Goal: Transaction & Acquisition: Purchase product/service

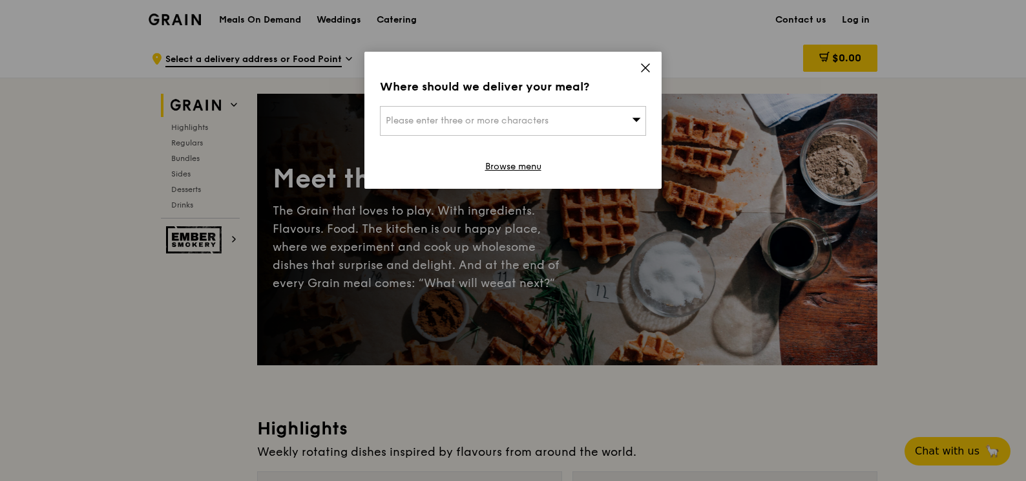
click at [633, 121] on icon at bounding box center [636, 119] width 9 height 10
click at [646, 70] on icon at bounding box center [646, 68] width 12 height 12
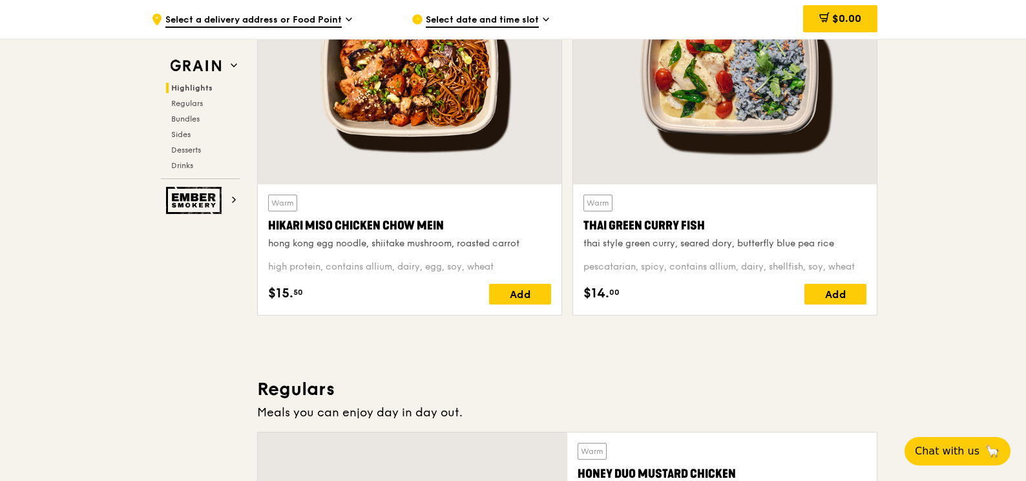
scroll to position [517, 0]
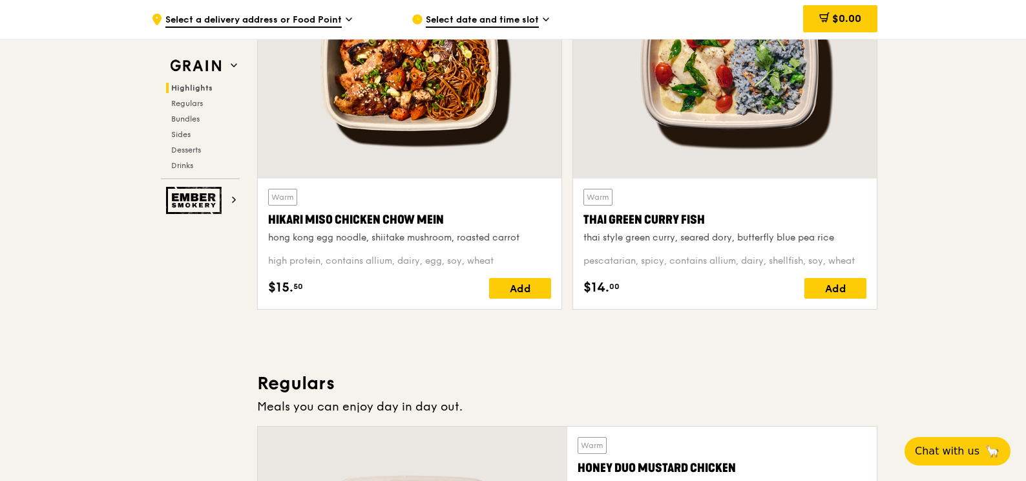
drag, startPoint x: 265, startPoint y: 220, endPoint x: 441, endPoint y: 216, distance: 175.8
click at [441, 216] on div "Warm Hikari Miso Chicken Chow Mein hong kong egg noodle, shiitake mushroom, roa…" at bounding box center [410, 243] width 304 height 131
copy div "Hikari Miso Chicken Chow Mein"
click at [188, 163] on span "Drinks" at bounding box center [183, 165] width 25 height 9
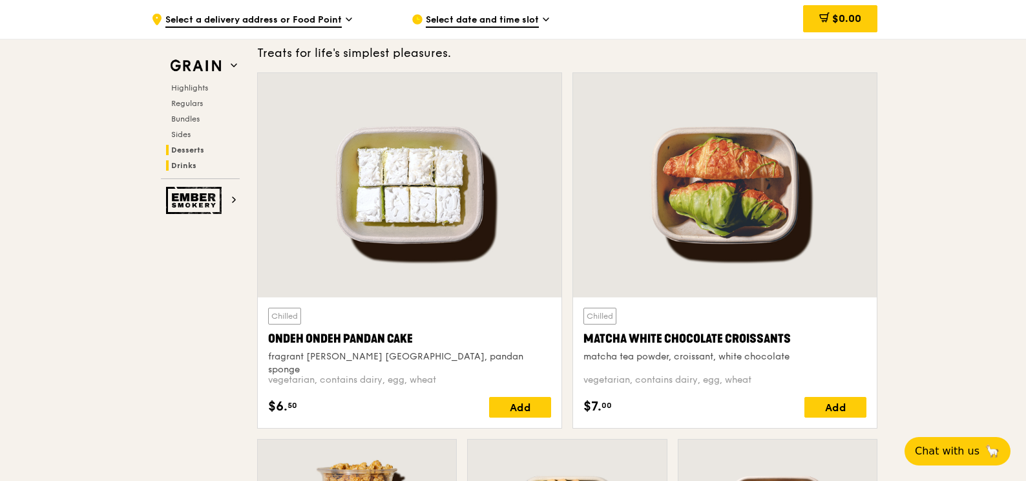
scroll to position [4458, 0]
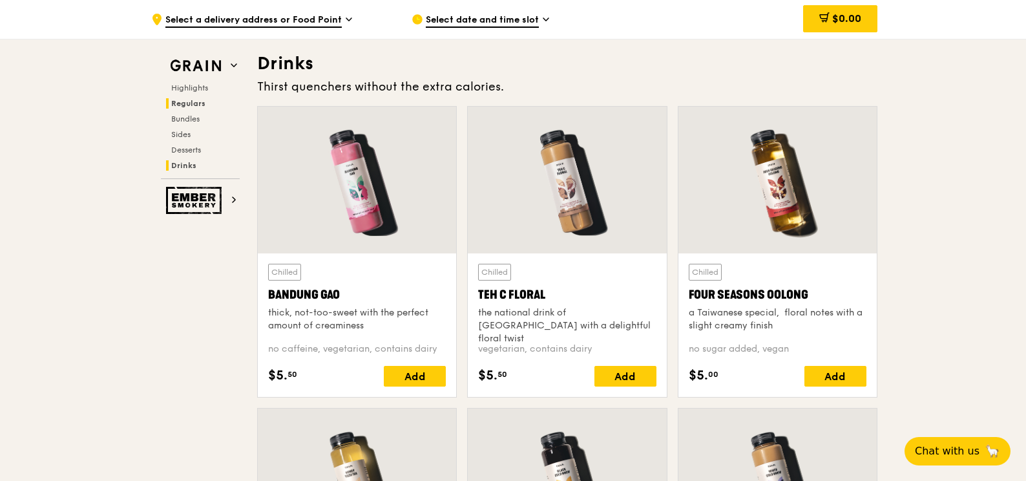
click at [197, 107] on span "Regulars" at bounding box center [188, 103] width 34 height 9
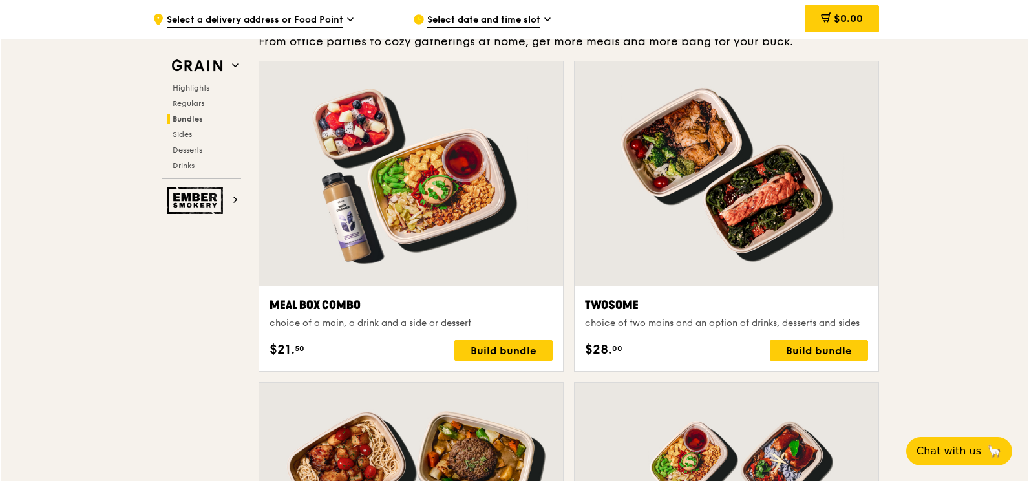
scroll to position [1871, 0]
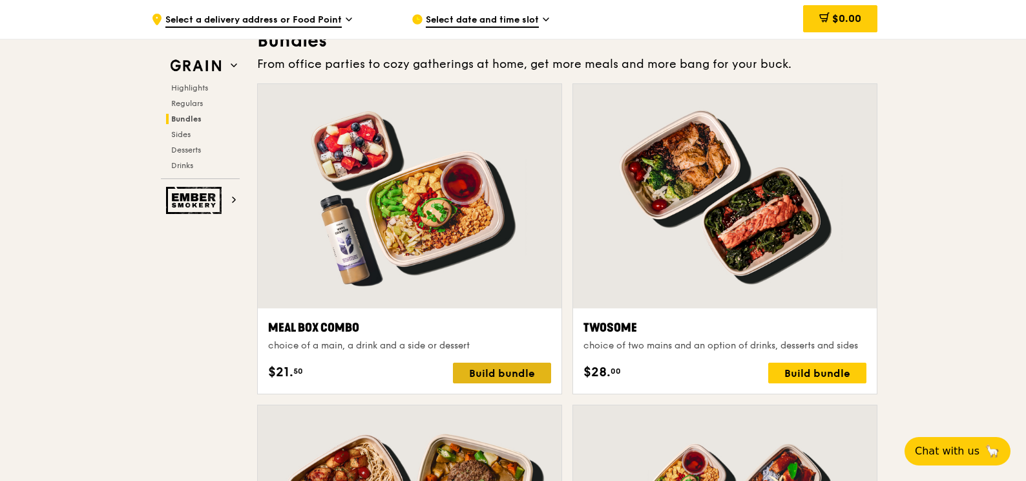
click at [518, 375] on div "Build bundle" at bounding box center [502, 373] width 98 height 21
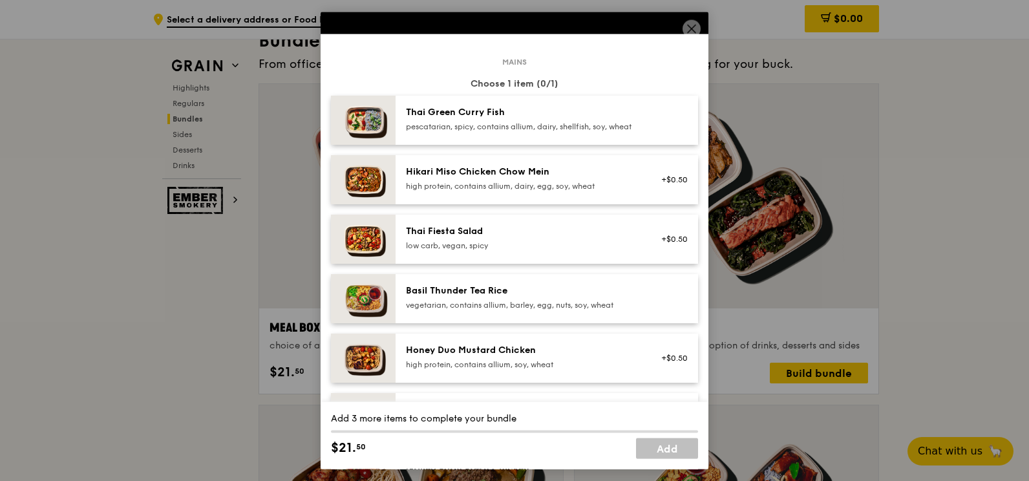
scroll to position [65, 0]
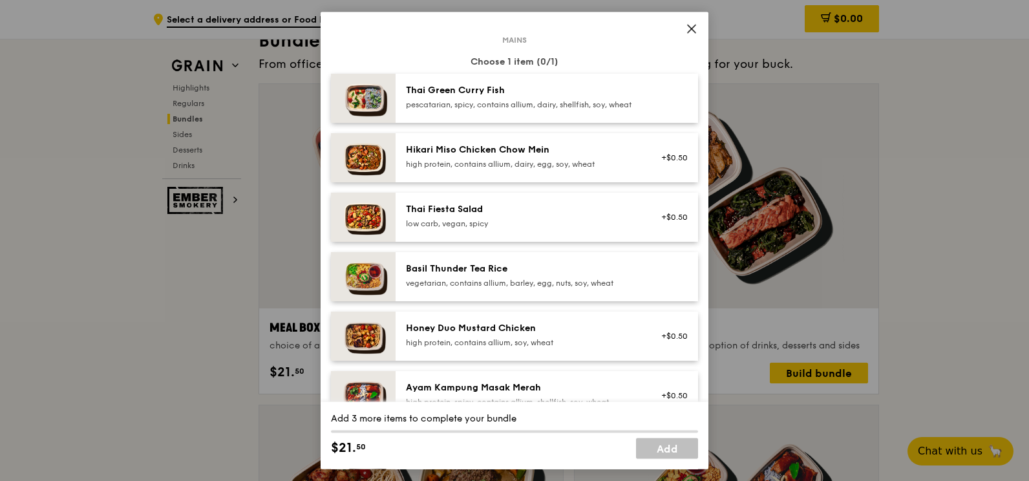
click at [527, 169] on div "high protein, contains allium, dairy, egg, soy, wheat" at bounding box center [522, 164] width 232 height 10
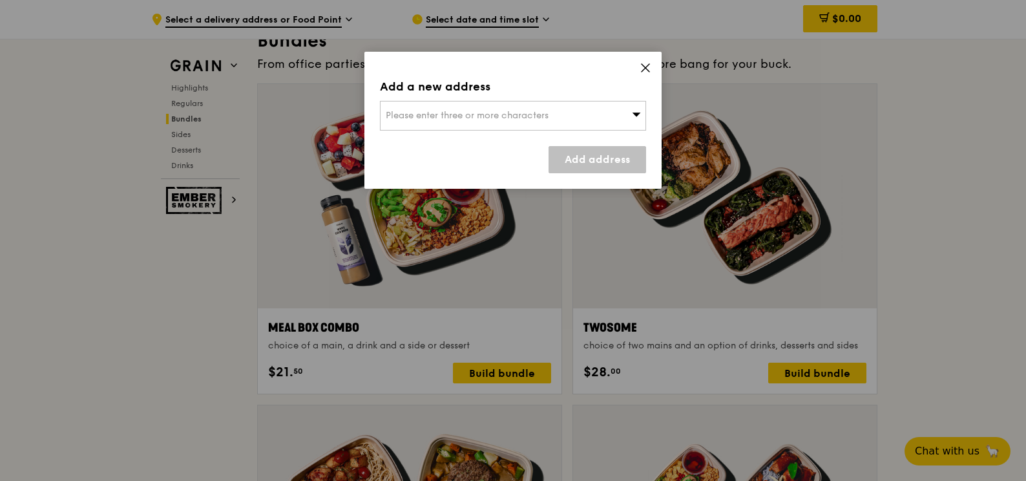
click at [642, 74] on span at bounding box center [646, 70] width 12 height 14
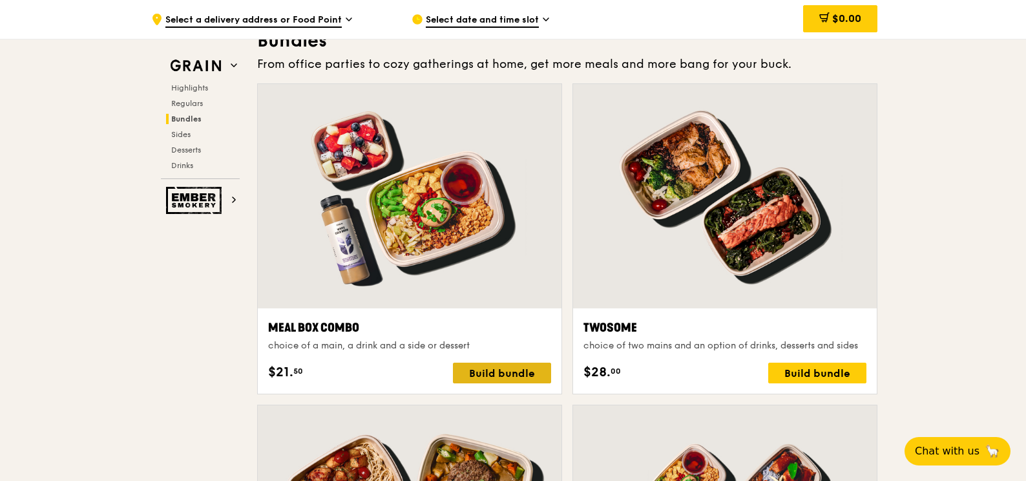
click at [517, 374] on div "Build bundle" at bounding box center [502, 373] width 98 height 21
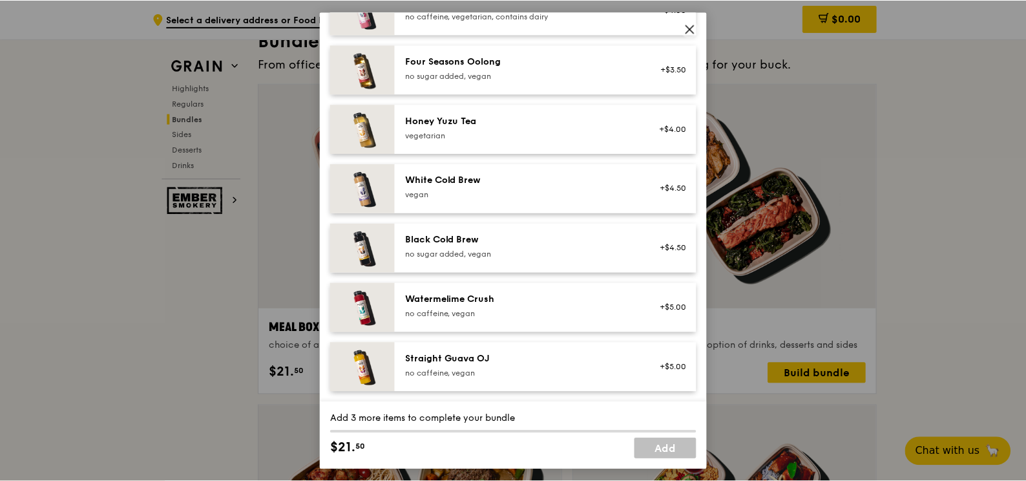
scroll to position [1281, 0]
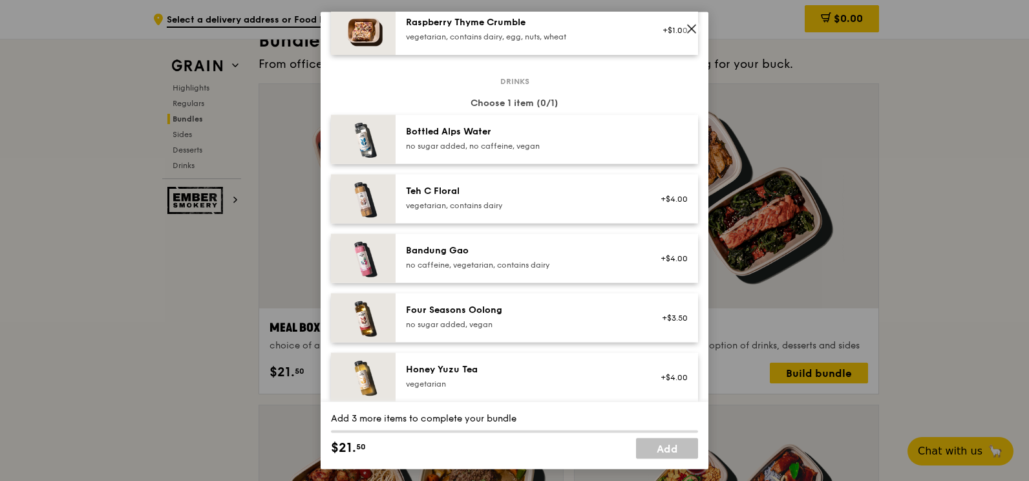
click at [692, 31] on icon at bounding box center [692, 29] width 12 height 12
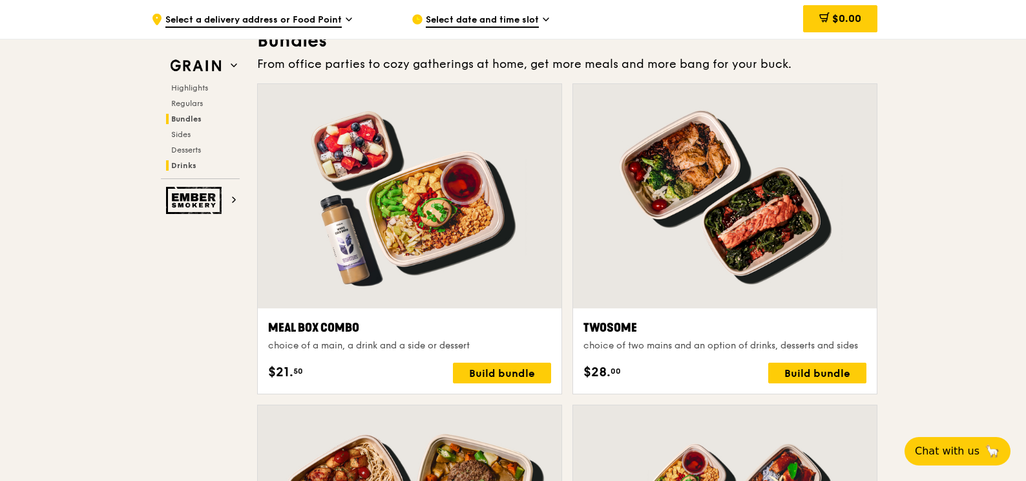
click at [182, 164] on span "Drinks" at bounding box center [183, 165] width 25 height 9
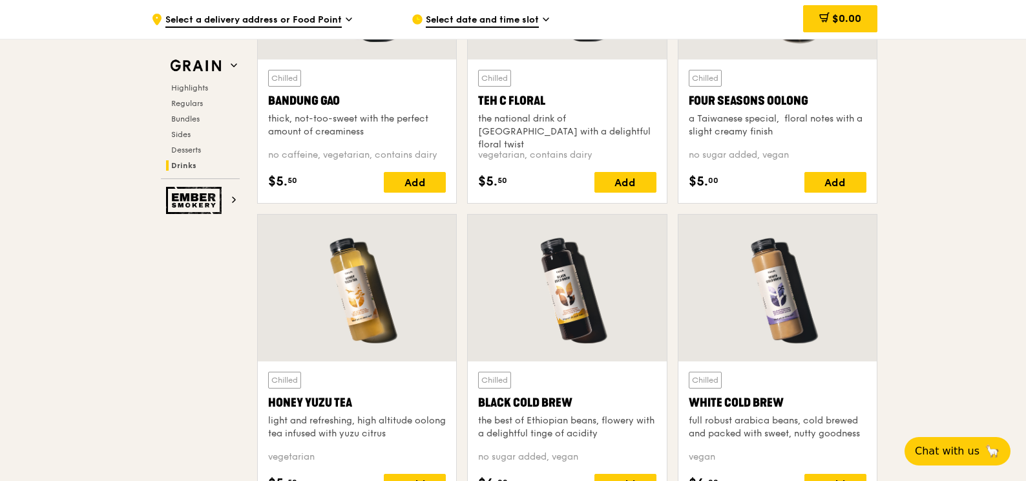
scroll to position [4523, 0]
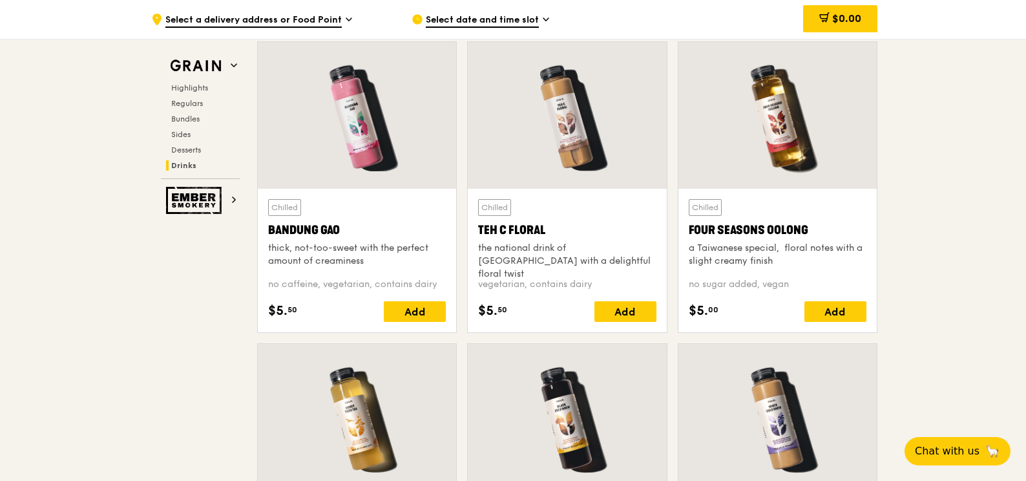
drag, startPoint x: 479, startPoint y: 231, endPoint x: 543, endPoint y: 224, distance: 64.9
click at [543, 224] on div "Teh C Floral" at bounding box center [567, 230] width 178 height 18
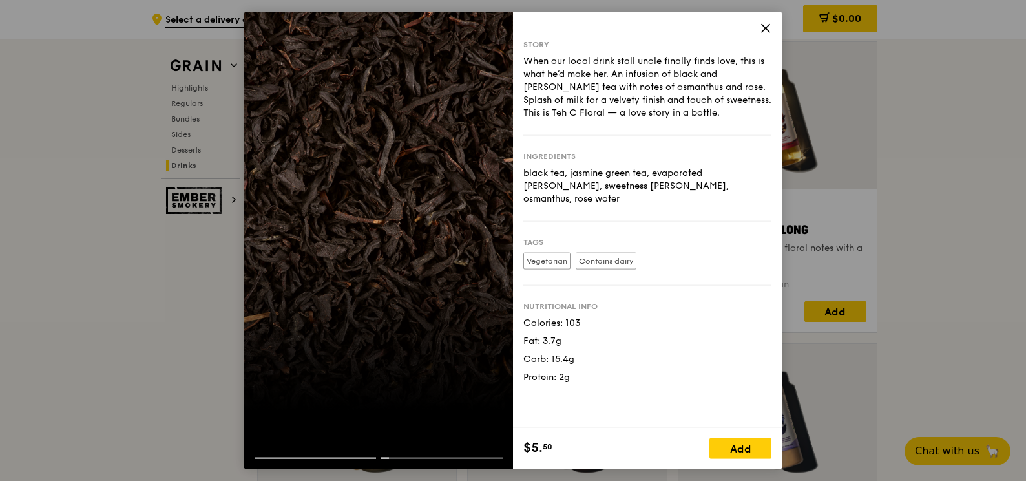
click at [762, 31] on icon at bounding box center [766, 29] width 12 height 12
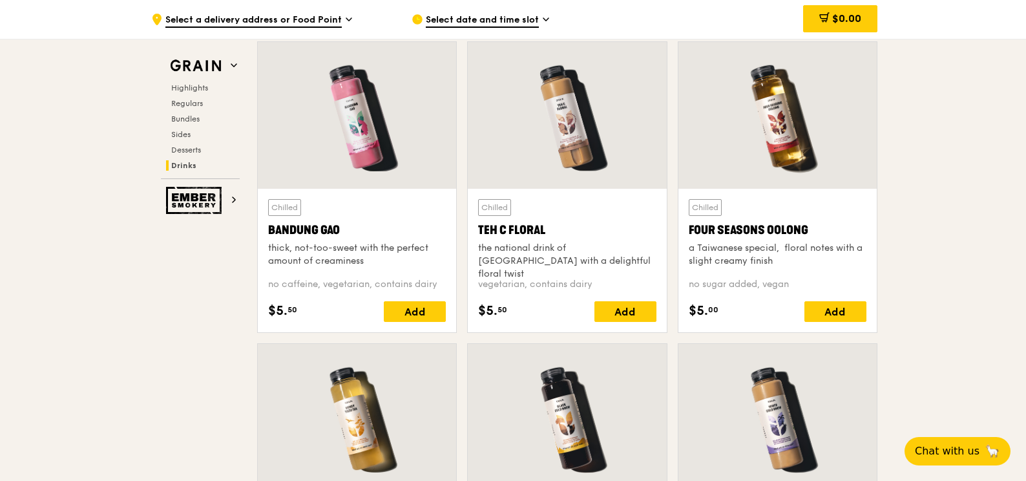
drag, startPoint x: 560, startPoint y: 230, endPoint x: 480, endPoint y: 230, distance: 79.5
click at [480, 230] on div "Teh C Floral" at bounding box center [567, 230] width 178 height 18
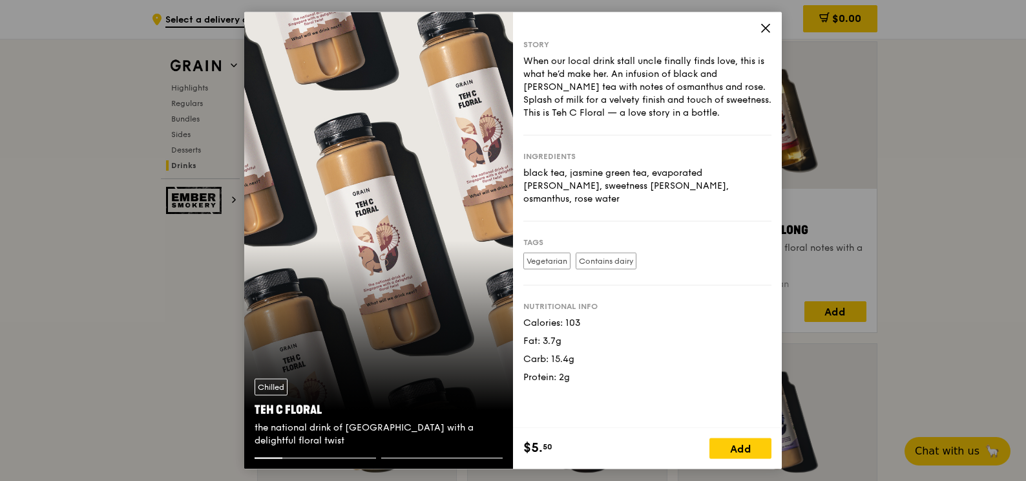
click at [763, 32] on icon at bounding box center [766, 29] width 12 height 12
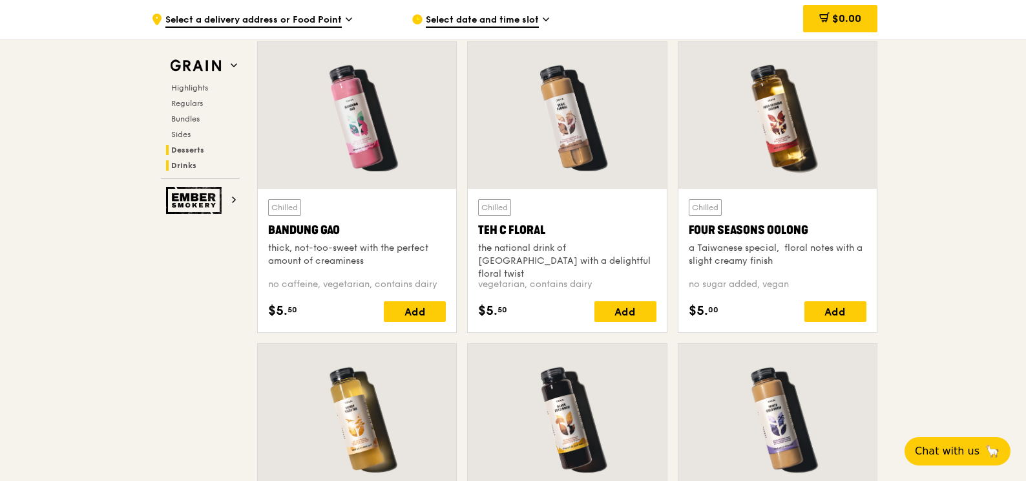
click at [195, 152] on span "Desserts" at bounding box center [187, 149] width 33 height 9
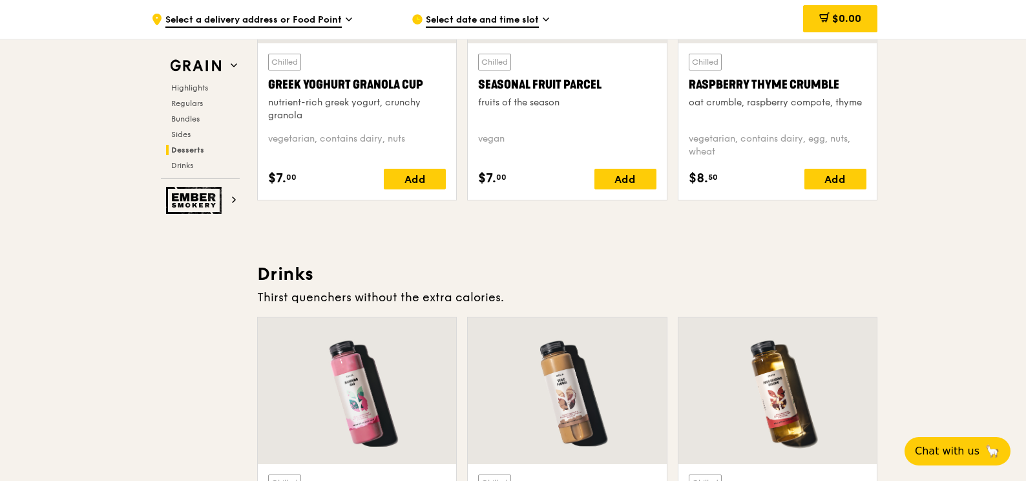
scroll to position [4253, 0]
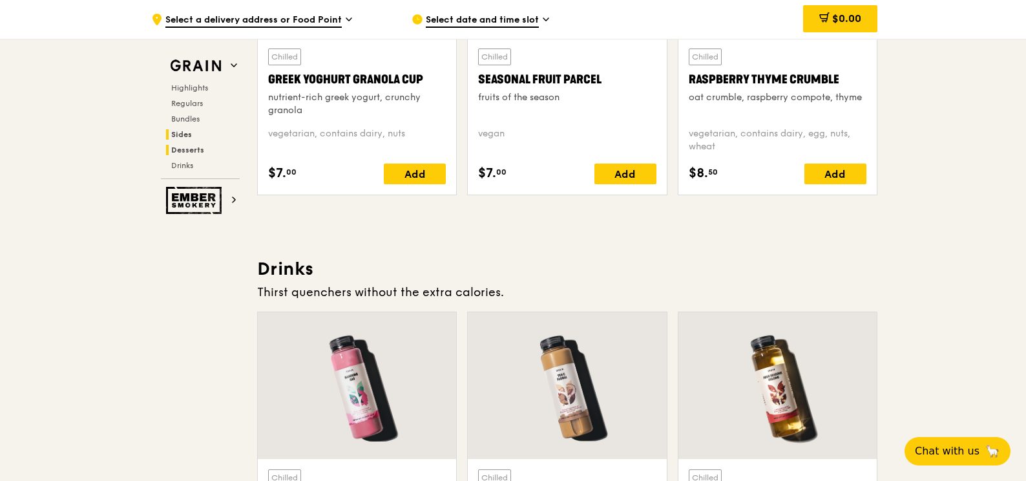
click at [189, 131] on span "Sides" at bounding box center [181, 134] width 21 height 9
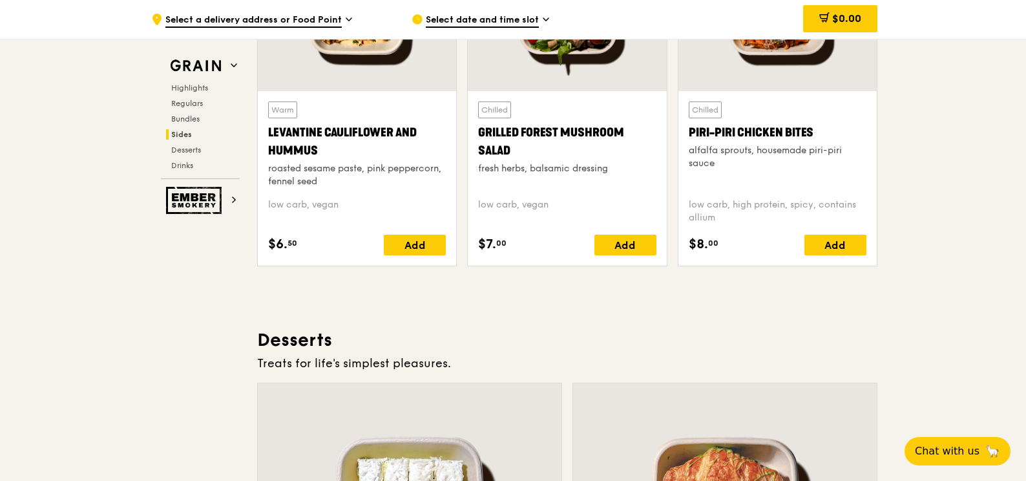
scroll to position [3641, 0]
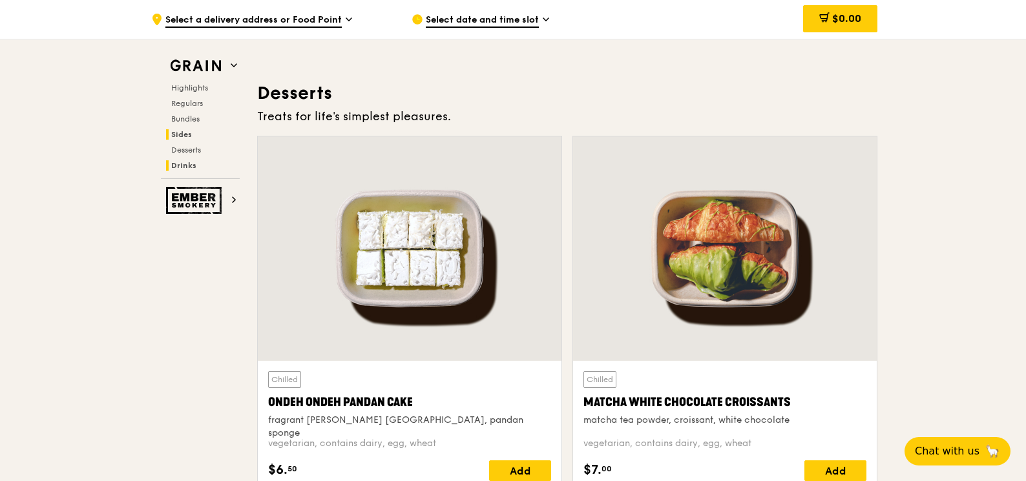
click at [183, 167] on span "Drinks" at bounding box center [183, 165] width 25 height 9
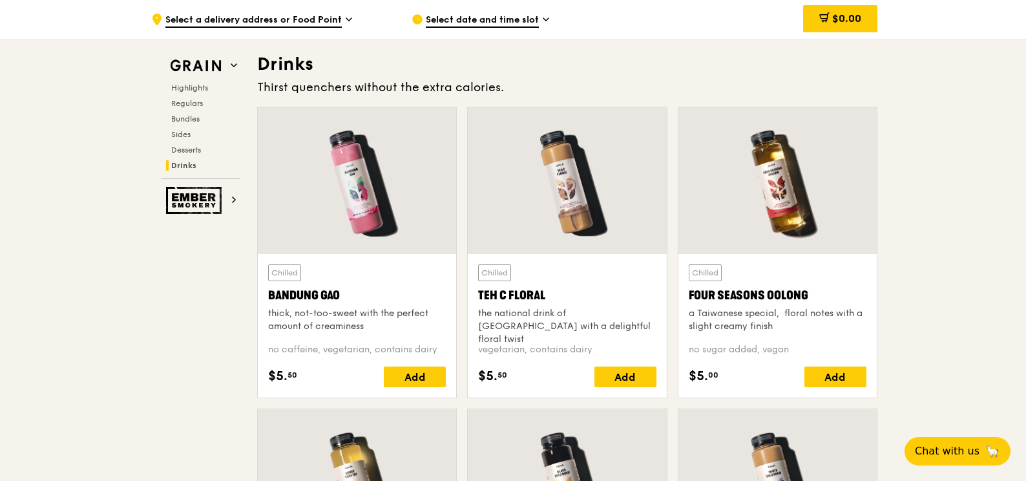
scroll to position [4458, 0]
